Goal: Task Accomplishment & Management: Use online tool/utility

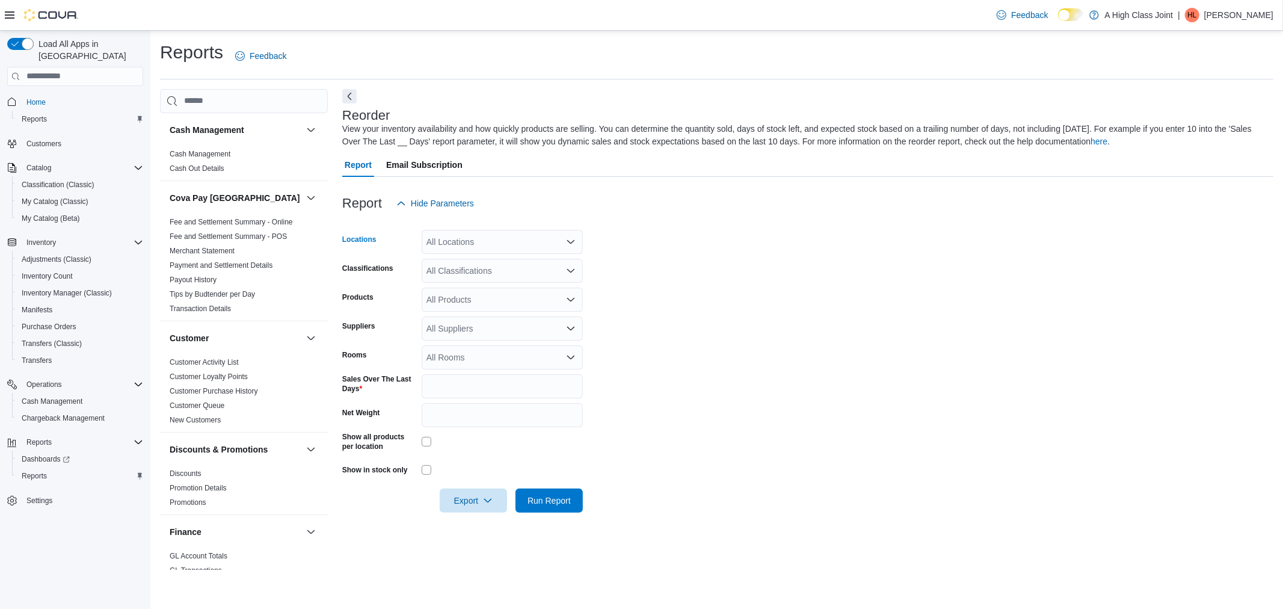
click at [476, 245] on div "All Locations" at bounding box center [502, 242] width 161 height 24
click at [509, 297] on span "[STREET_ADDRESS]" at bounding box center [489, 297] width 83 height 12
click at [816, 358] on form "Locations [STREET_ADDRESS]. Selected. [STREET_ADDRESS]. Press Backspace to dele…" at bounding box center [807, 363] width 931 height 297
click at [526, 269] on div "All Classifications" at bounding box center [502, 271] width 161 height 24
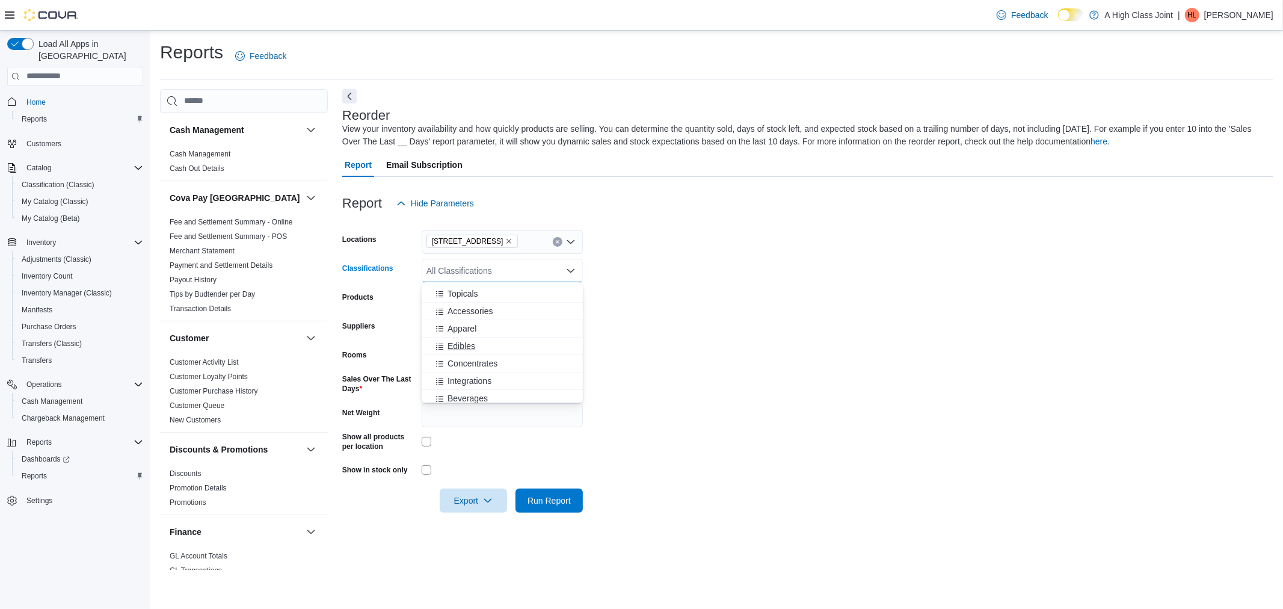
click at [463, 350] on span "Edibles" at bounding box center [462, 346] width 28 height 12
click at [961, 379] on form "Locations [STREET_ADDRESS] Classifications Edibles Products All Products Suppli…" at bounding box center [807, 363] width 931 height 297
click at [490, 387] on input "*" at bounding box center [502, 386] width 161 height 24
drag, startPoint x: 490, startPoint y: 387, endPoint x: 185, endPoint y: 389, distance: 305.0
click at [185, 389] on div "Cash Management Cash Management Cash Out Details Cova Pay Canada Fee and Settle…" at bounding box center [717, 329] width 1114 height 481
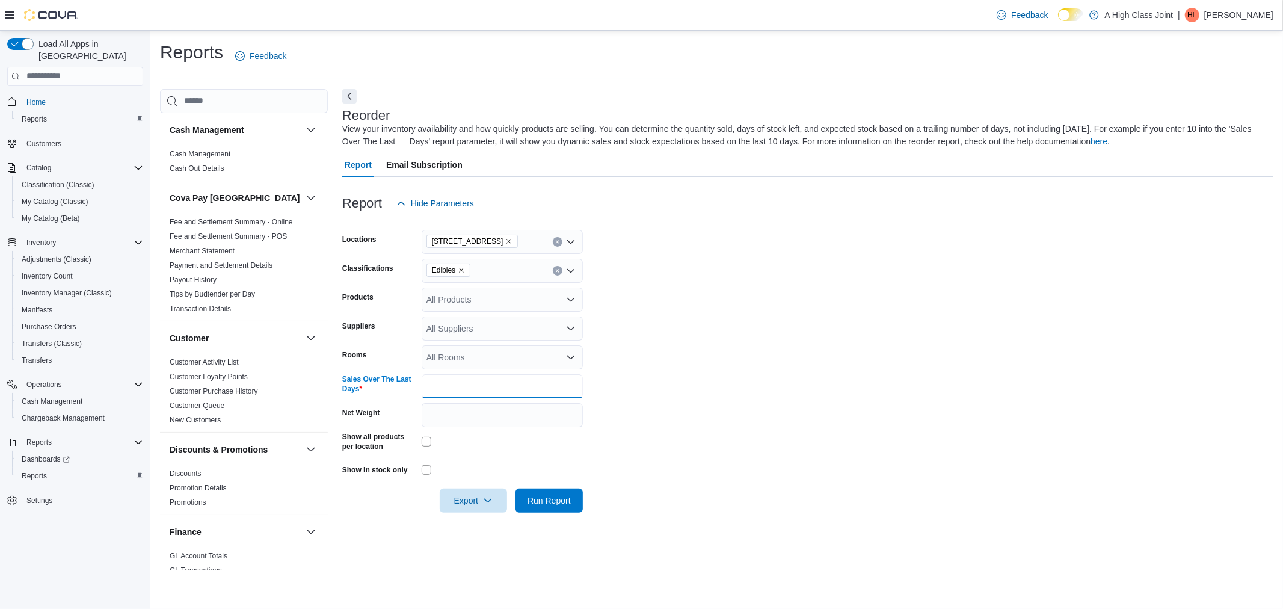
type input "**"
click at [693, 383] on form "Locations [STREET_ADDRESS] Classifications Edibles Products All Products Suppli…" at bounding box center [807, 363] width 931 height 297
click at [550, 508] on span "Run Report" at bounding box center [549, 500] width 53 height 24
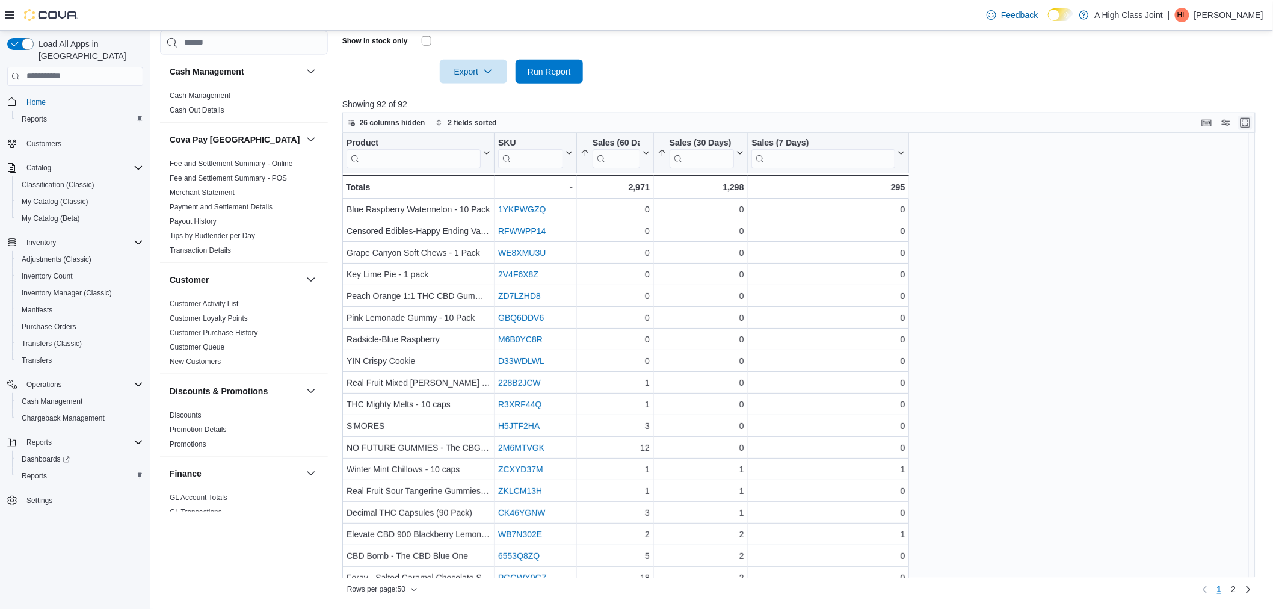
click at [1253, 120] on button "Enter fullscreen" at bounding box center [1245, 123] width 14 height 14
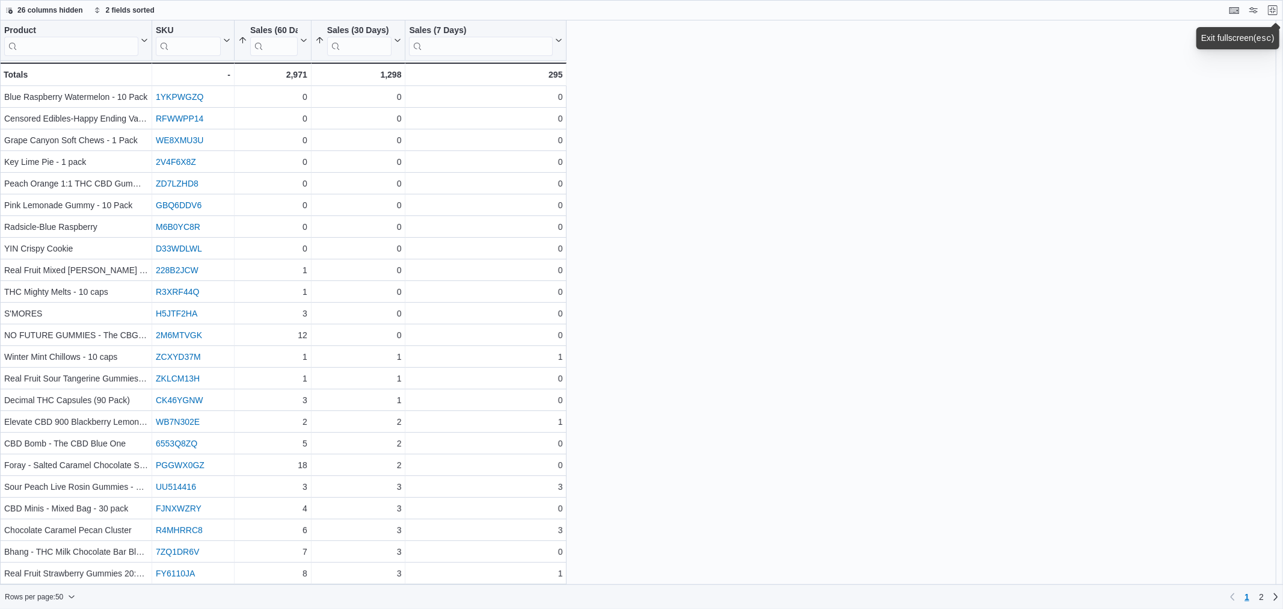
click at [830, 285] on div "Product Click to view column header actions SKU Click to view column header act…" at bounding box center [641, 302] width 1283 height 564
